Goal: Task Accomplishment & Management: Use online tool/utility

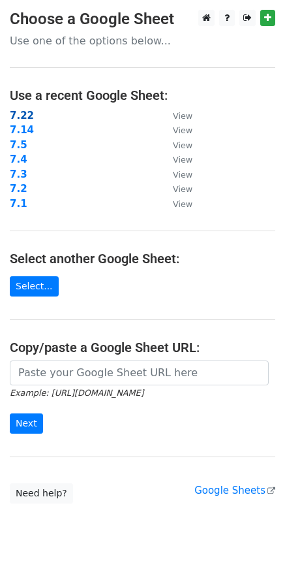
click at [25, 111] on strong "7.22" at bounding box center [22, 116] width 24 height 12
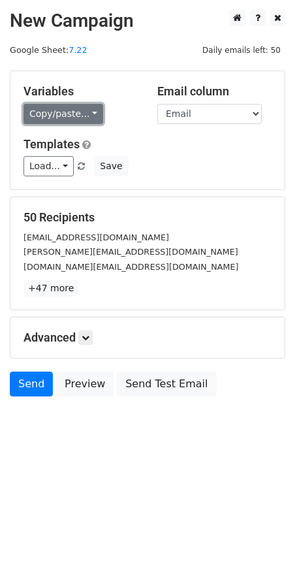
click at [59, 118] on link "Copy/paste..." at bounding box center [63, 114] width 80 height 20
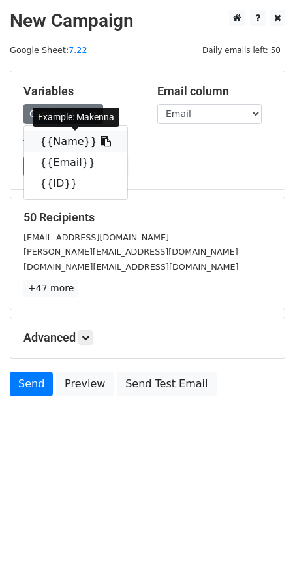
click at [59, 142] on link "{{Name}}" at bounding box center [75, 141] width 103 height 21
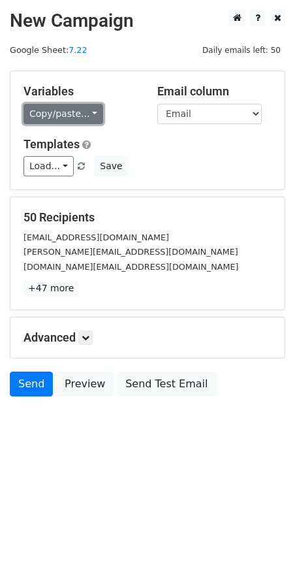
click at [89, 117] on link "Copy/paste..." at bounding box center [63, 114] width 80 height 20
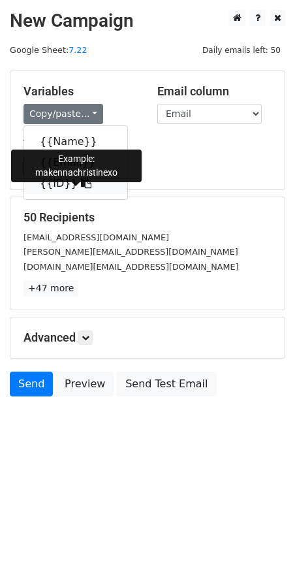
click at [55, 177] on link "{{ID}}" at bounding box center [75, 183] width 103 height 21
